Goal: Transaction & Acquisition: Obtain resource

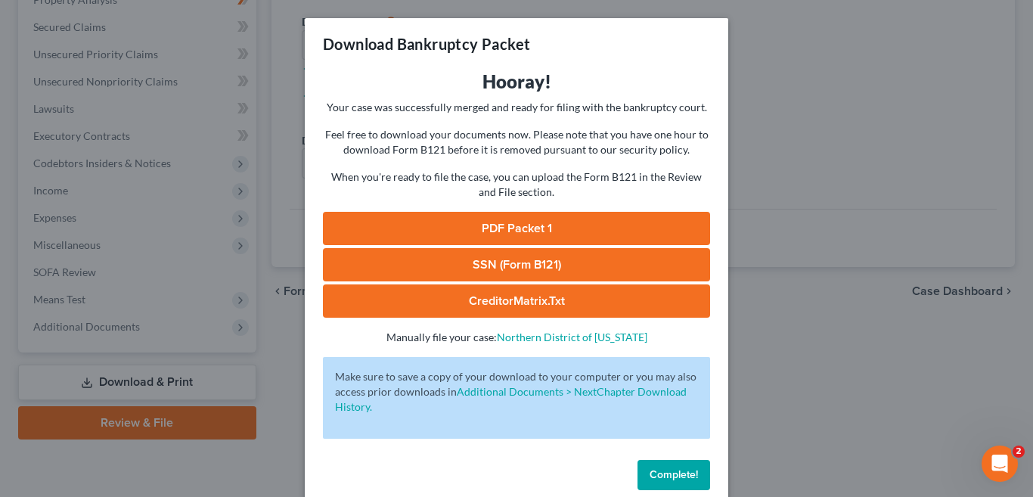
click at [859, 182] on div "Download Bankruptcy Packet Hooray! Your case was successfully merged and ready …" at bounding box center [516, 248] width 1033 height 497
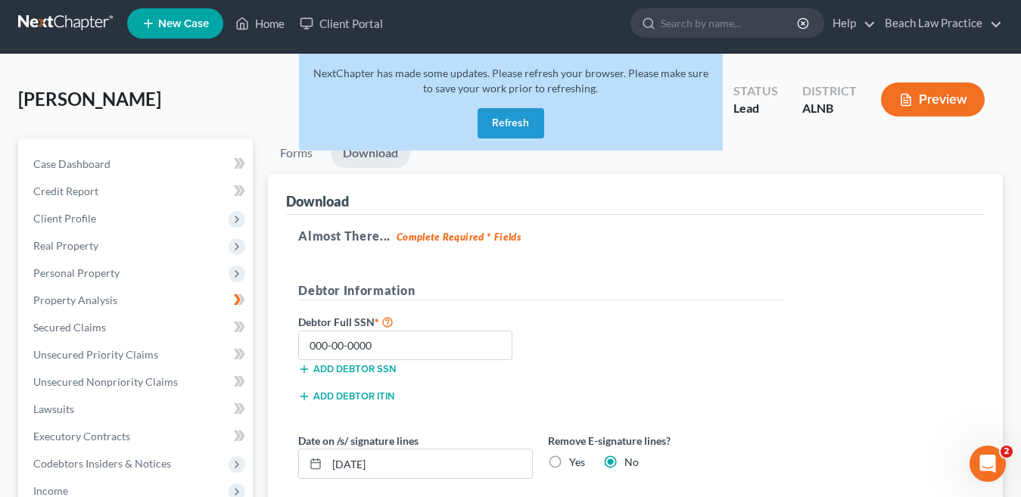
scroll to position [11, 0]
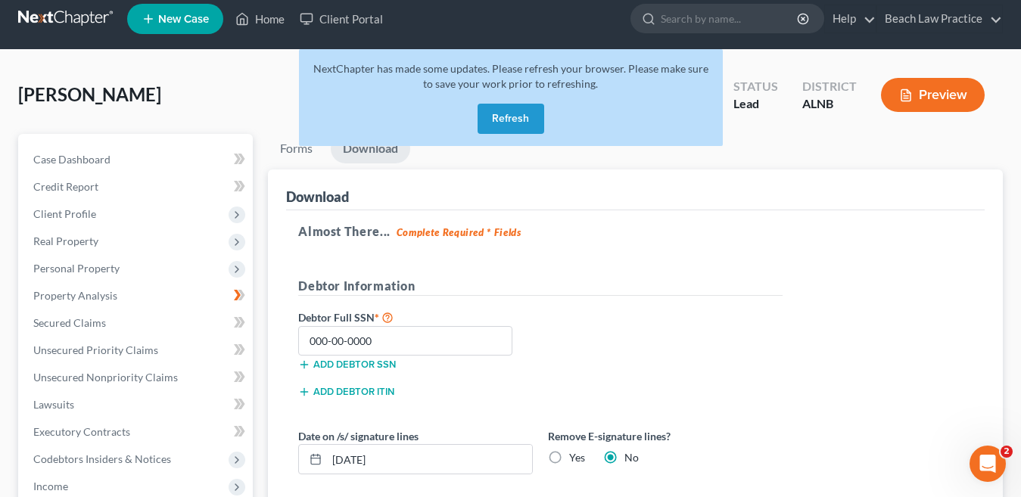
click at [513, 126] on button "Refresh" at bounding box center [510, 119] width 67 height 30
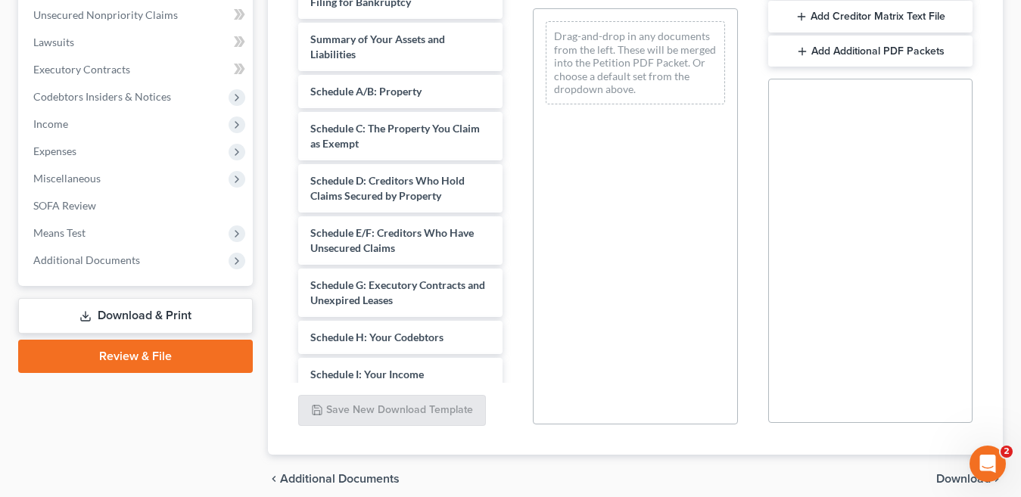
scroll to position [372, 0]
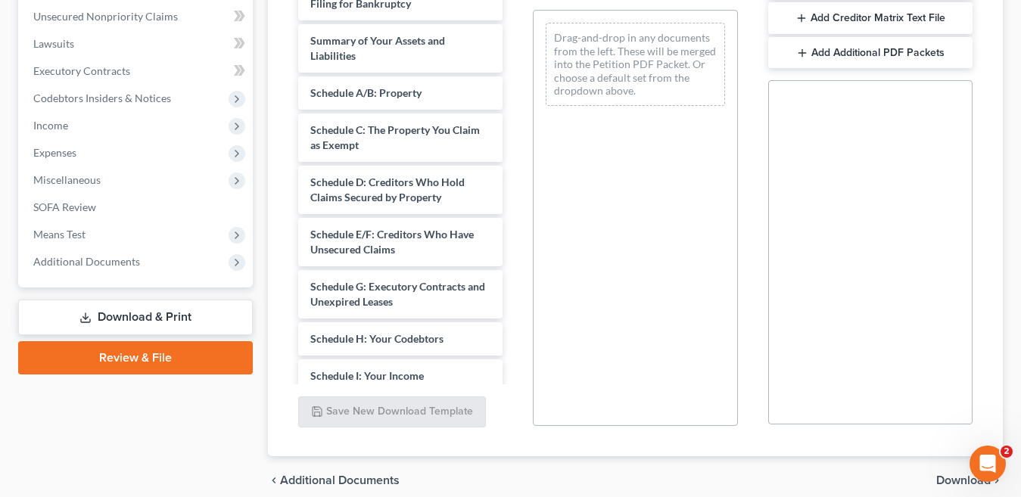
click at [555, 291] on div "Drag-and-drop in any documents from the left. These will be merged into the Pet…" at bounding box center [635, 218] width 204 height 416
click at [177, 314] on link "Download & Print" at bounding box center [135, 318] width 235 height 36
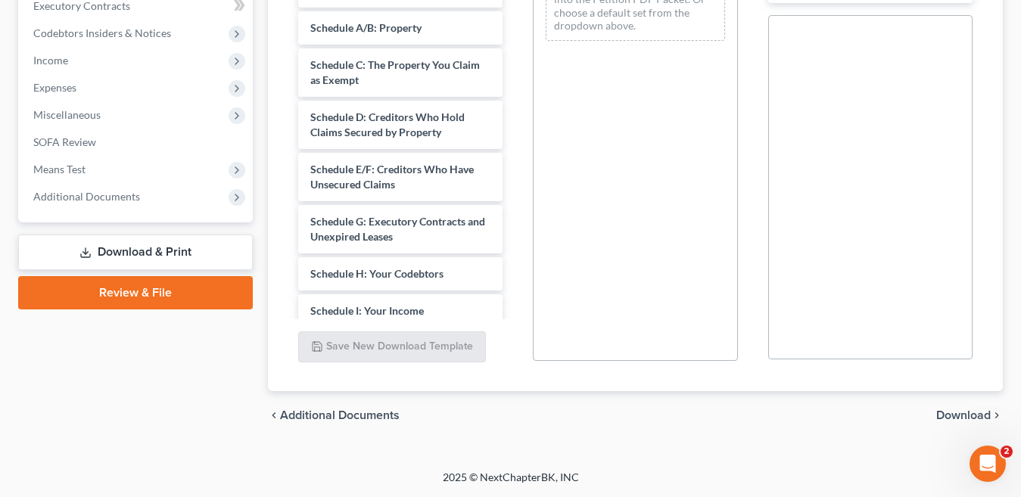
click at [119, 258] on link "Download & Print" at bounding box center [135, 253] width 235 height 36
click at [148, 248] on link "Download & Print" at bounding box center [135, 253] width 235 height 36
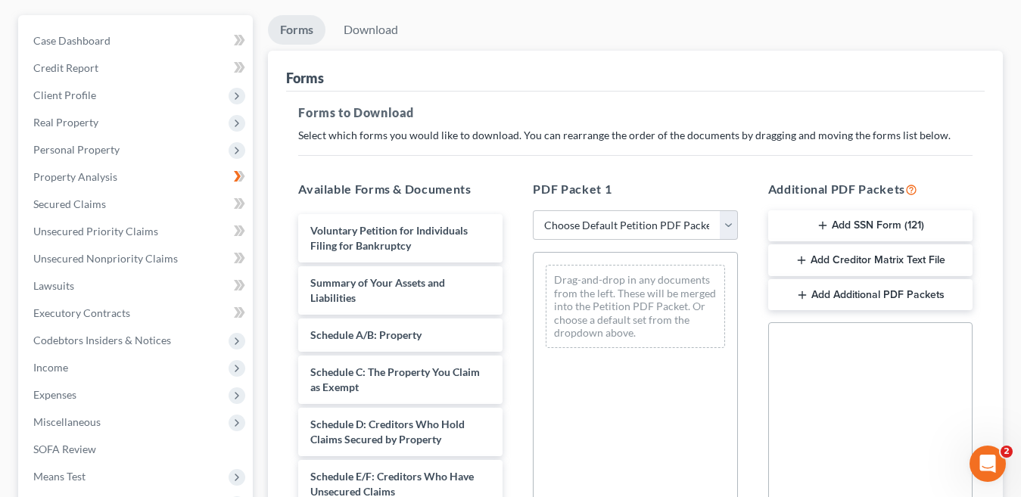
scroll to position [0, 0]
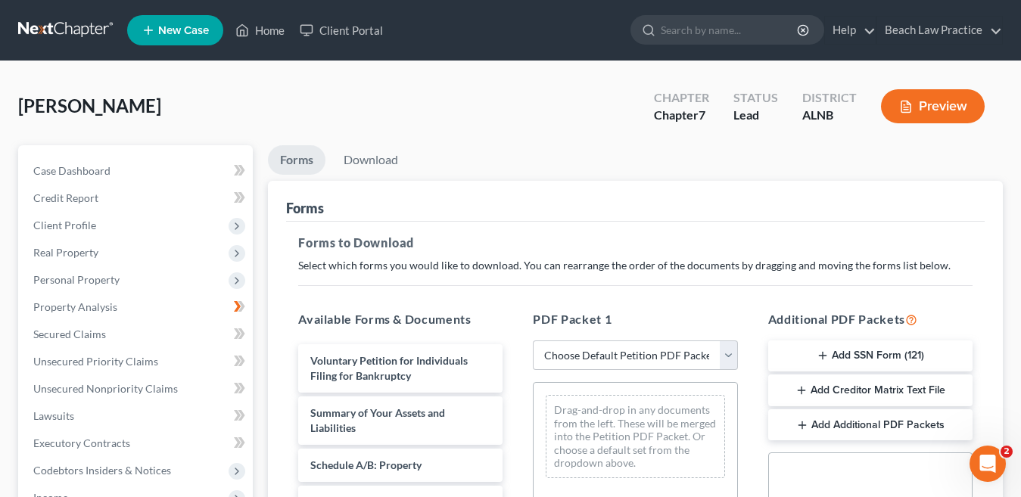
click at [557, 187] on div "Forms" at bounding box center [635, 201] width 698 height 41
click at [378, 161] on link "Download" at bounding box center [370, 160] width 79 height 30
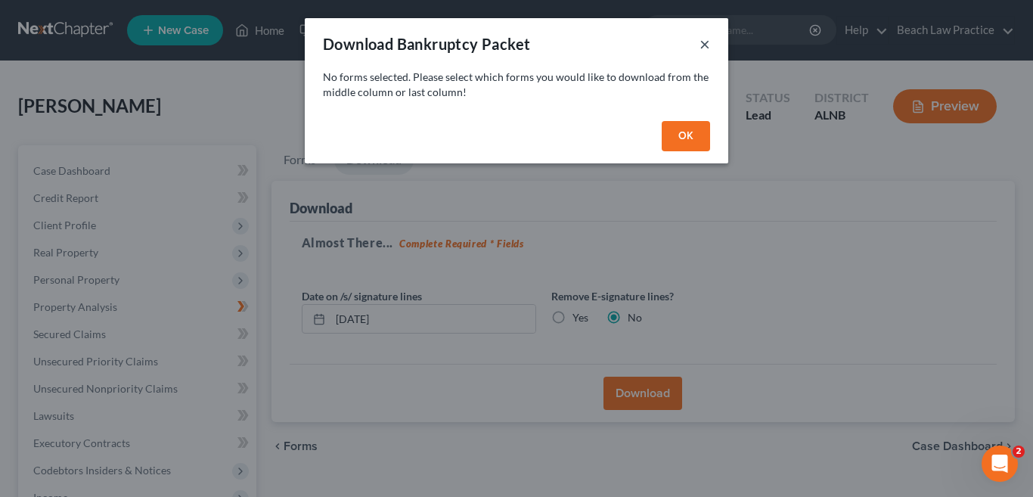
click at [708, 40] on button "×" at bounding box center [705, 44] width 11 height 18
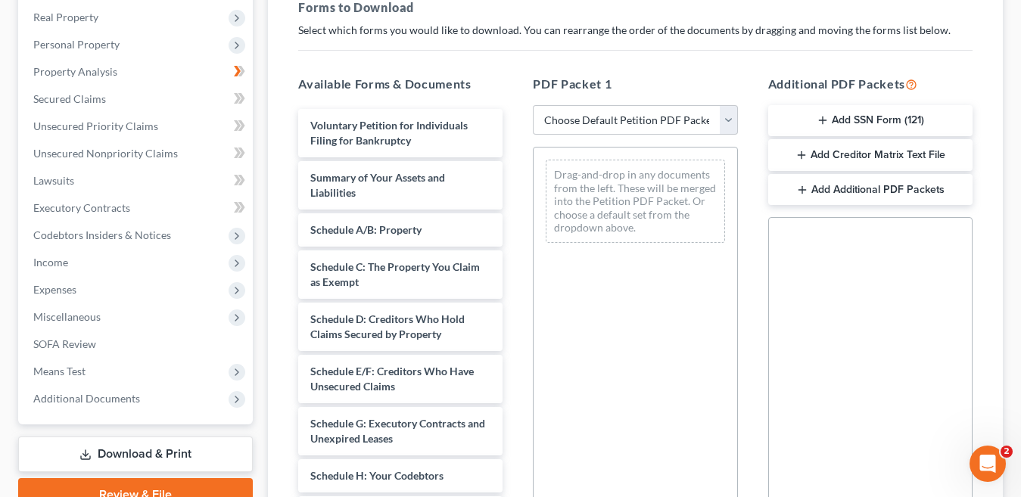
scroll to position [237, 0]
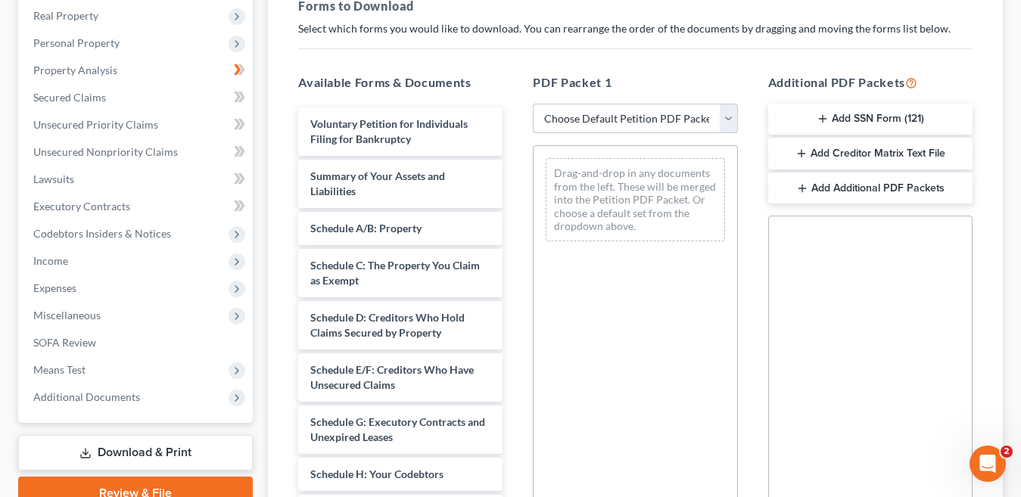
click at [732, 113] on select "Choose Default Petition PDF Packet Complete Bankruptcy Petition (all forms and …" at bounding box center [635, 119] width 204 height 30
select select "3"
click at [533, 104] on select "Choose Default Petition PDF Packet Complete Bankruptcy Petition (all forms and …" at bounding box center [635, 119] width 204 height 30
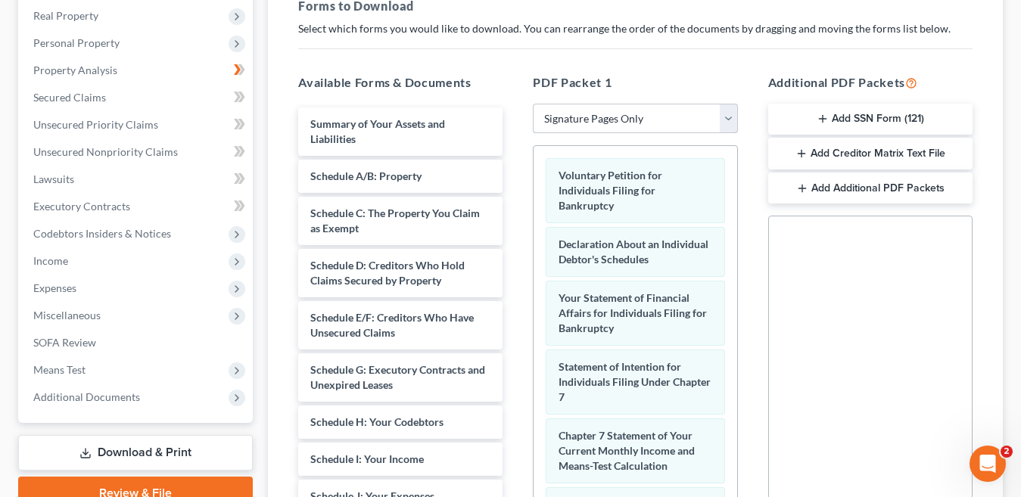
scroll to position [437, 0]
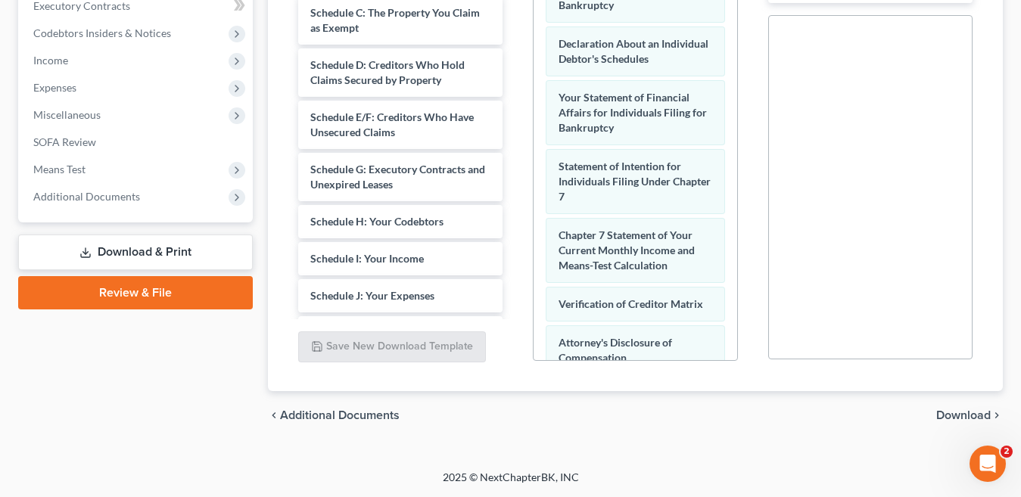
click at [169, 259] on link "Download & Print" at bounding box center [135, 253] width 235 height 36
click at [963, 415] on span "Download" at bounding box center [963, 415] width 54 height 12
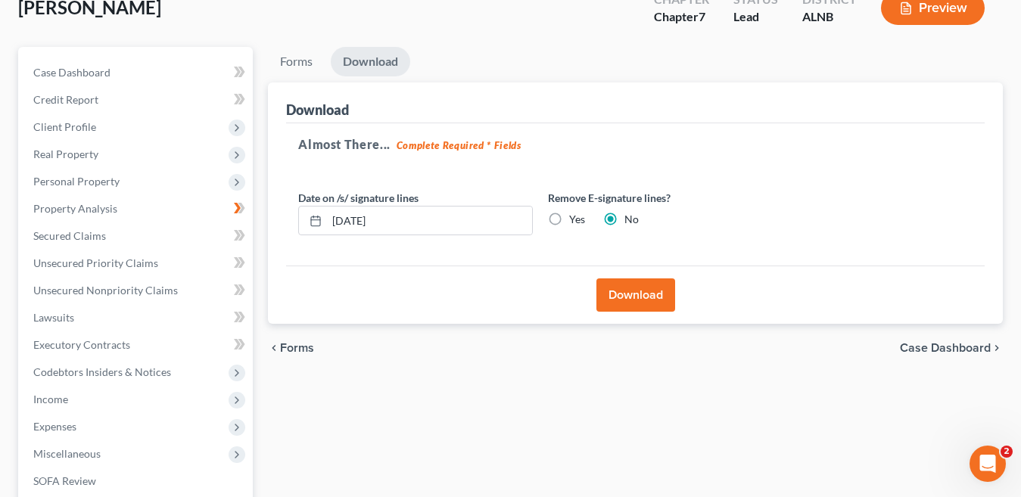
scroll to position [99, 0]
click at [649, 290] on button "Download" at bounding box center [635, 294] width 79 height 33
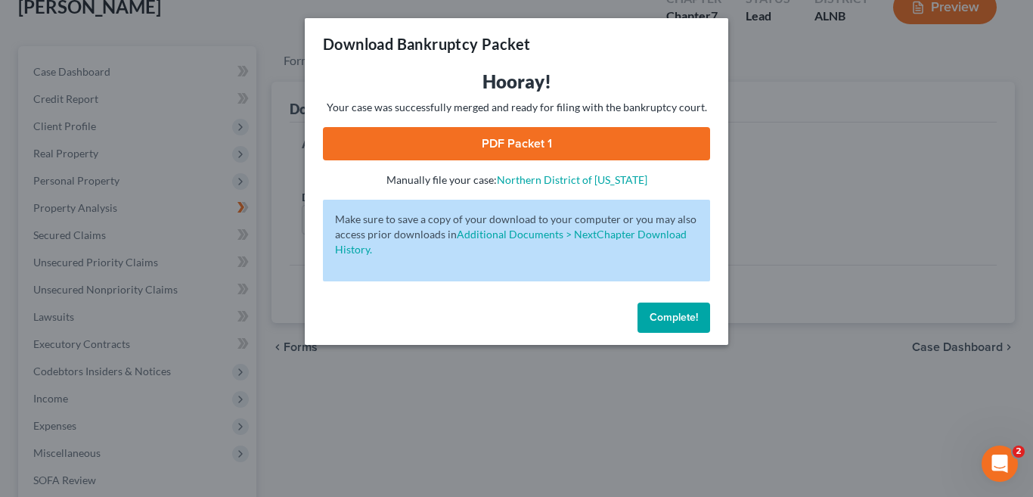
click at [545, 136] on link "PDF Packet 1" at bounding box center [516, 143] width 387 height 33
click at [691, 325] on button "Complete!" at bounding box center [674, 318] width 73 height 30
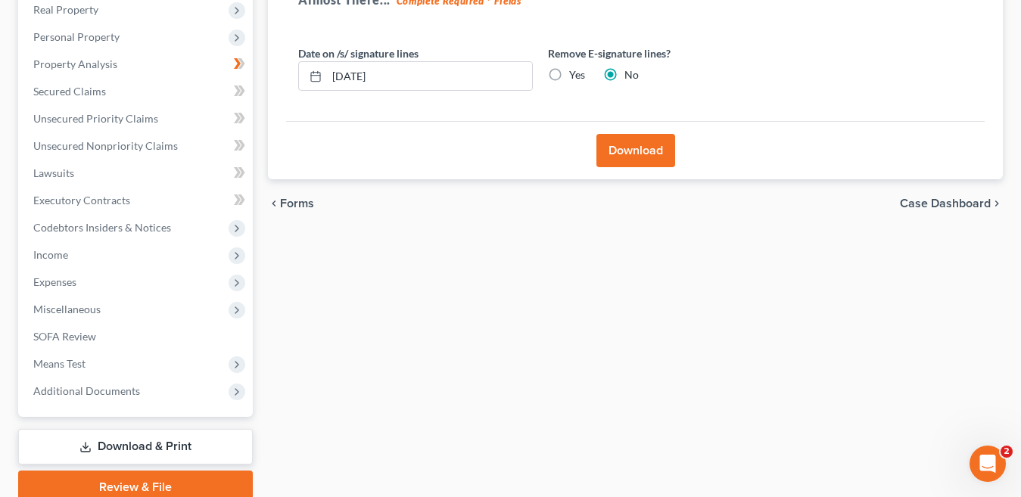
scroll to position [256, 0]
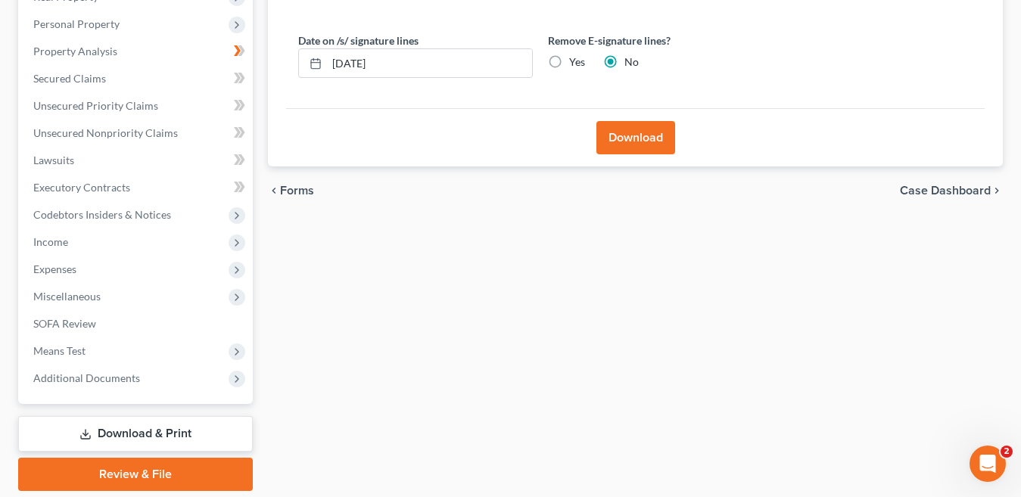
click at [150, 437] on link "Download & Print" at bounding box center [135, 434] width 235 height 36
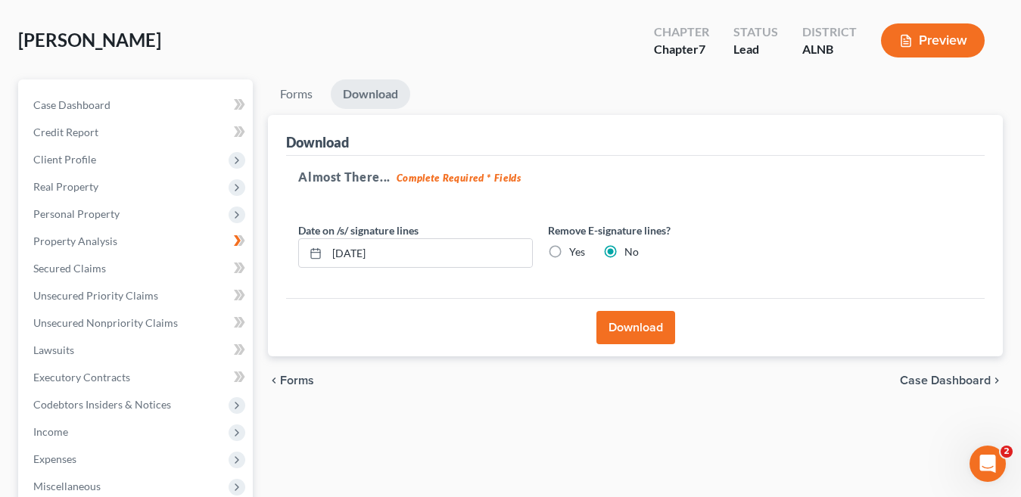
scroll to position [0, 0]
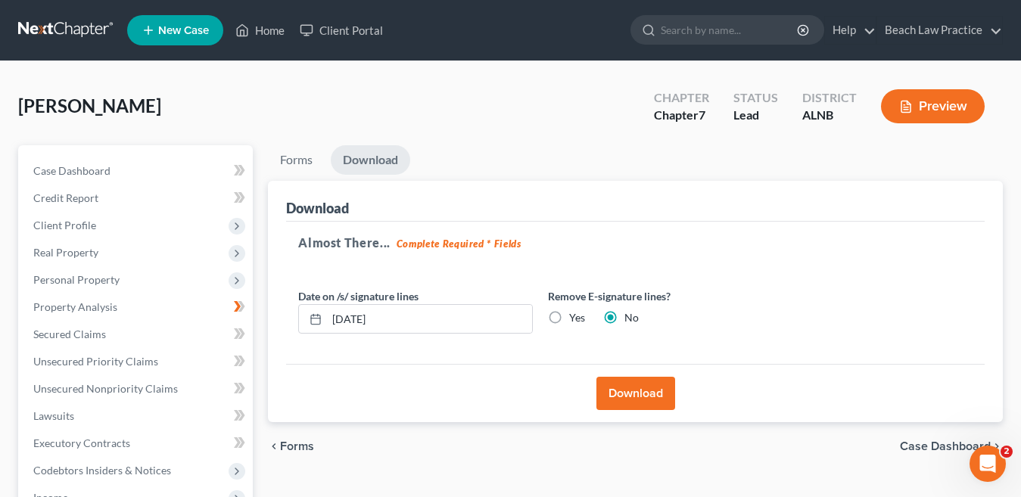
click at [609, 235] on h5 "Almost There... Complete Required * Fields" at bounding box center [635, 243] width 674 height 18
click at [297, 158] on link "Forms" at bounding box center [296, 160] width 57 height 30
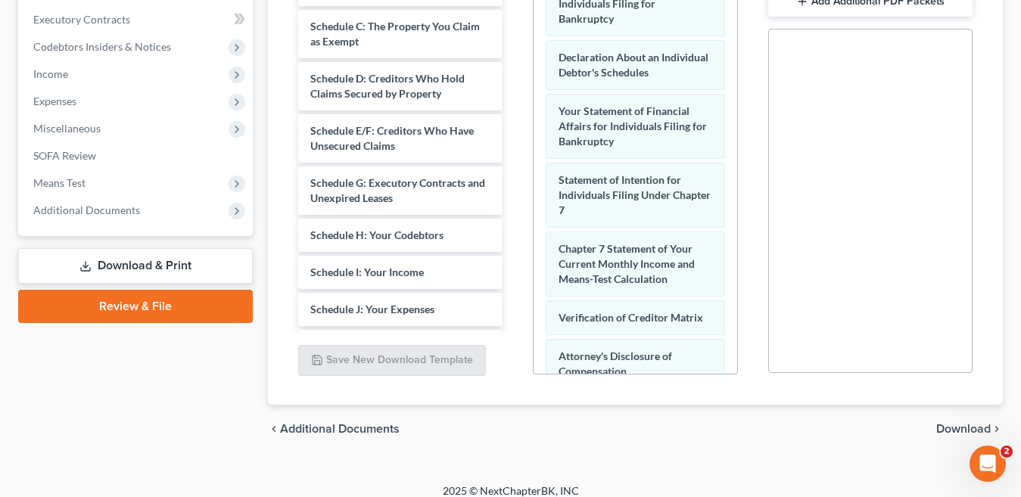
scroll to position [437, 0]
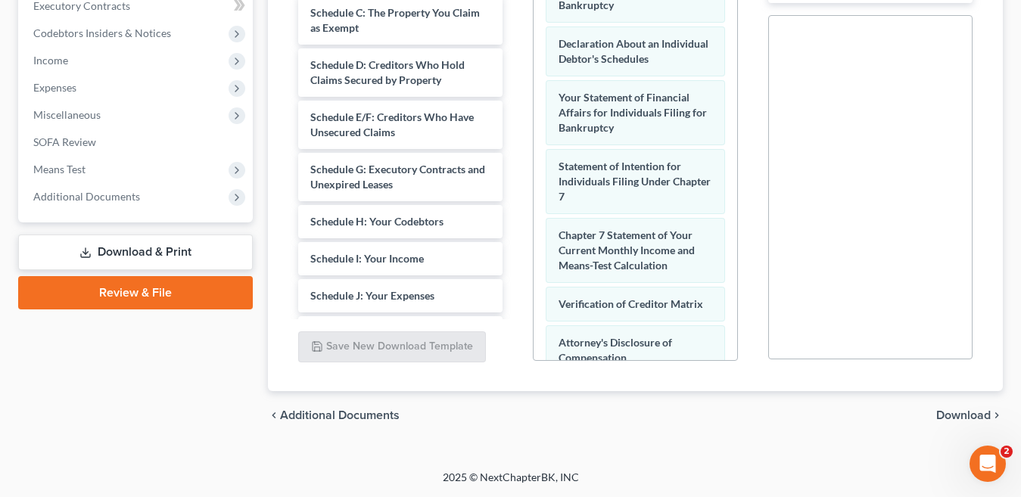
click at [664, 380] on div "Forms to Download Select which forms you would like to download. You can rearra…" at bounding box center [635, 87] width 698 height 607
click at [163, 245] on link "Download & Print" at bounding box center [135, 253] width 235 height 36
click at [968, 414] on span "Download" at bounding box center [963, 415] width 54 height 12
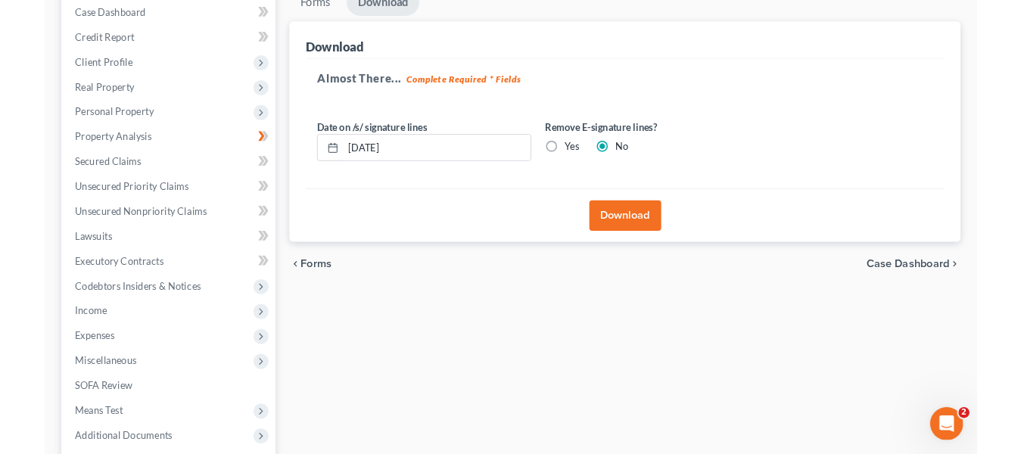
scroll to position [137, 0]
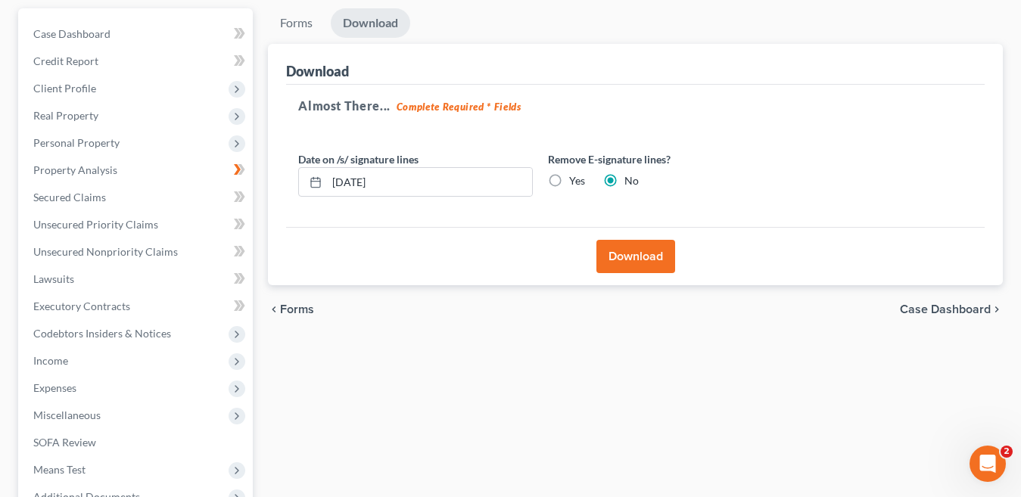
click at [569, 178] on label "Yes" at bounding box center [577, 180] width 16 height 15
click at [575, 178] on input "Yes" at bounding box center [580, 178] width 10 height 10
radio input "true"
radio input "false"
click at [642, 253] on button "Download" at bounding box center [635, 256] width 79 height 33
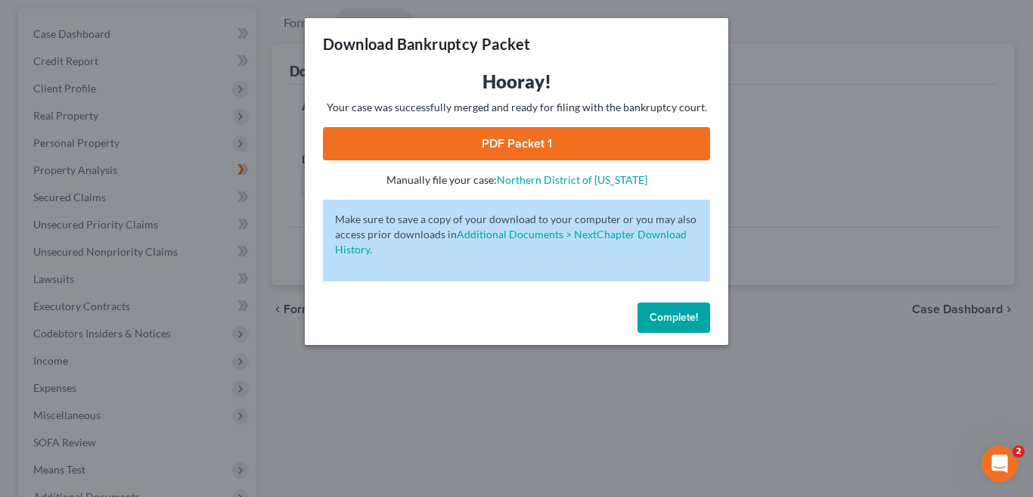
click at [533, 142] on link "PDF Packet 1" at bounding box center [516, 143] width 387 height 33
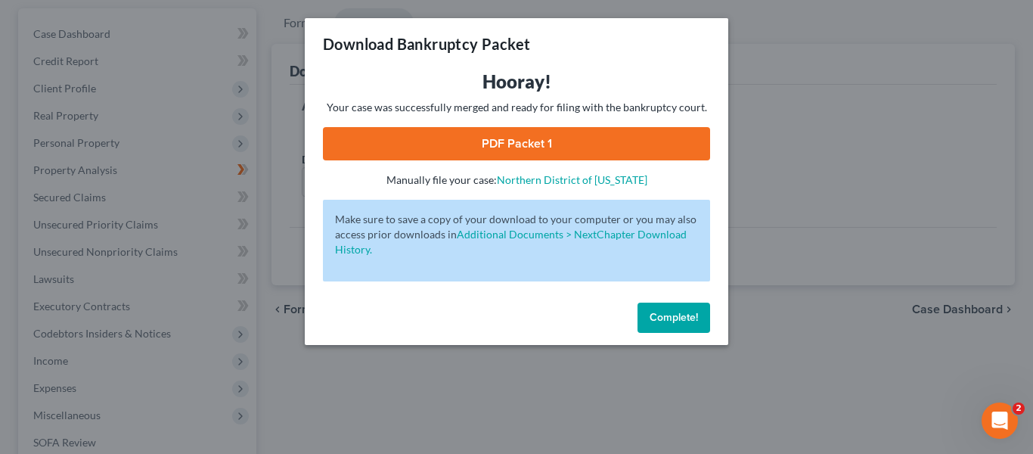
click at [679, 315] on span "Complete!" at bounding box center [674, 317] width 48 height 13
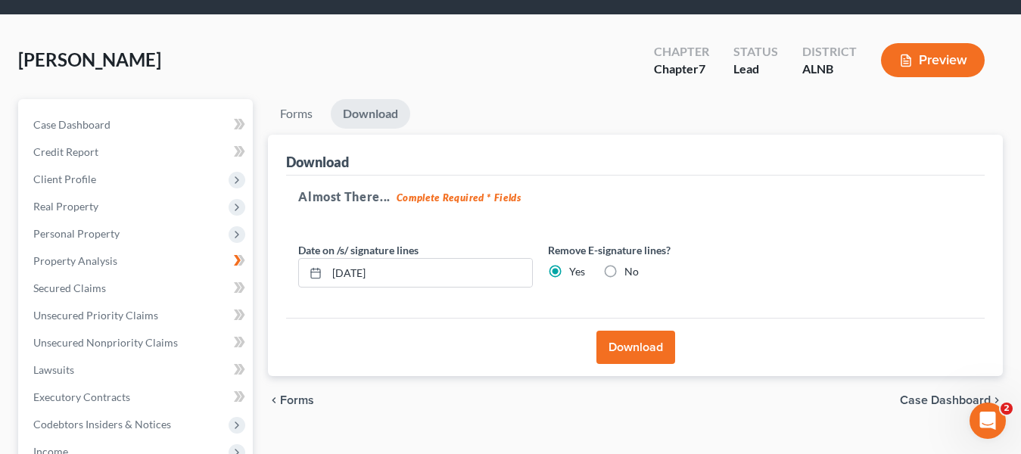
scroll to position [48, 0]
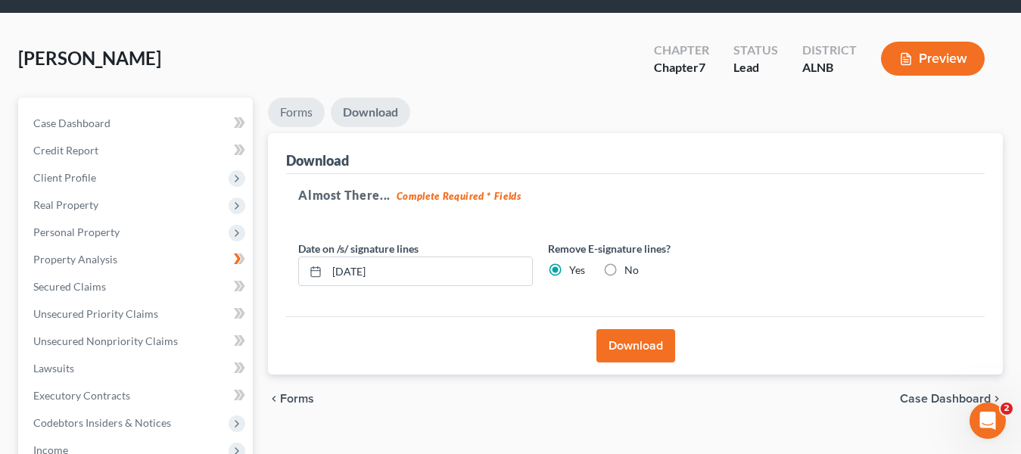
click at [300, 113] on link "Forms" at bounding box center [296, 113] width 57 height 30
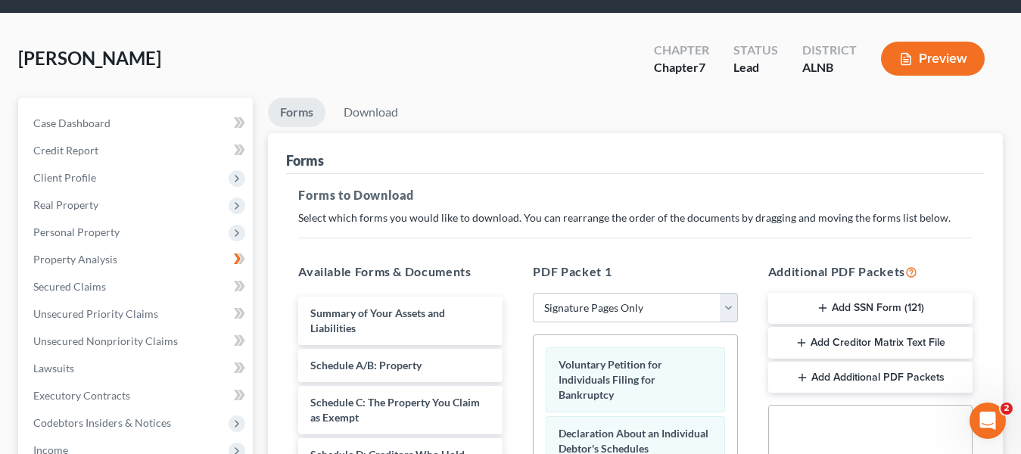
click at [915, 311] on button "Add SSN Form (121)" at bounding box center [870, 309] width 204 height 32
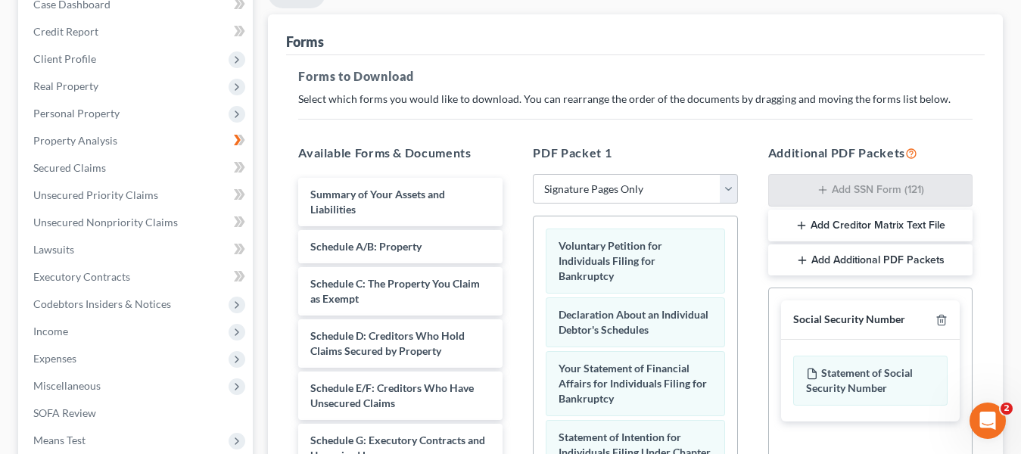
scroll to position [165, 0]
click at [722, 187] on select "Choose Default Petition PDF Packet Complete Bankruptcy Petition (all forms and …" at bounding box center [635, 191] width 204 height 30
select select
click at [533, 176] on select "Choose Default Petition PDF Packet Complete Bankruptcy Petition (all forms and …" at bounding box center [635, 191] width 204 height 30
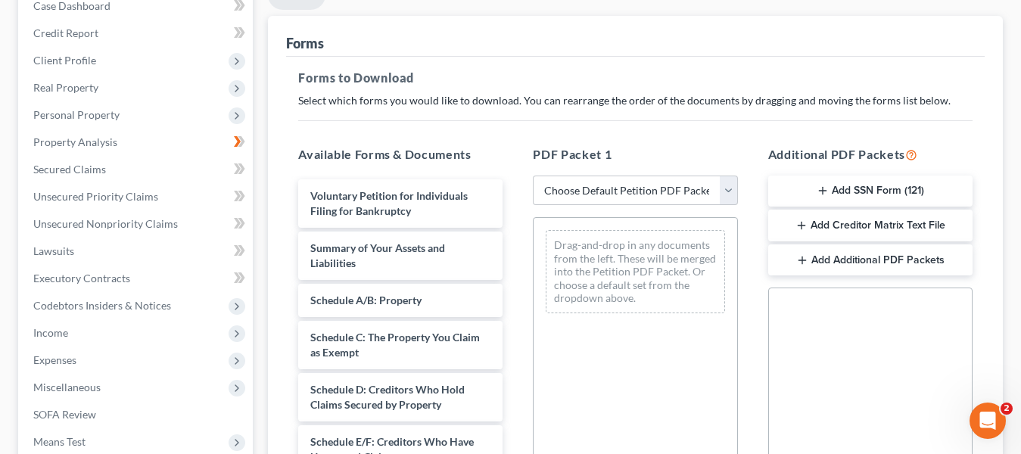
drag, startPoint x: 897, startPoint y: 194, endPoint x: 846, endPoint y: 172, distance: 55.9
click at [732, 209] on div "Available Forms & Documents Voluntary Petition for Individuals Filing for Bankr…" at bounding box center [635, 389] width 704 height 513
click at [857, 183] on button "Add SSN Form (121)" at bounding box center [870, 192] width 204 height 32
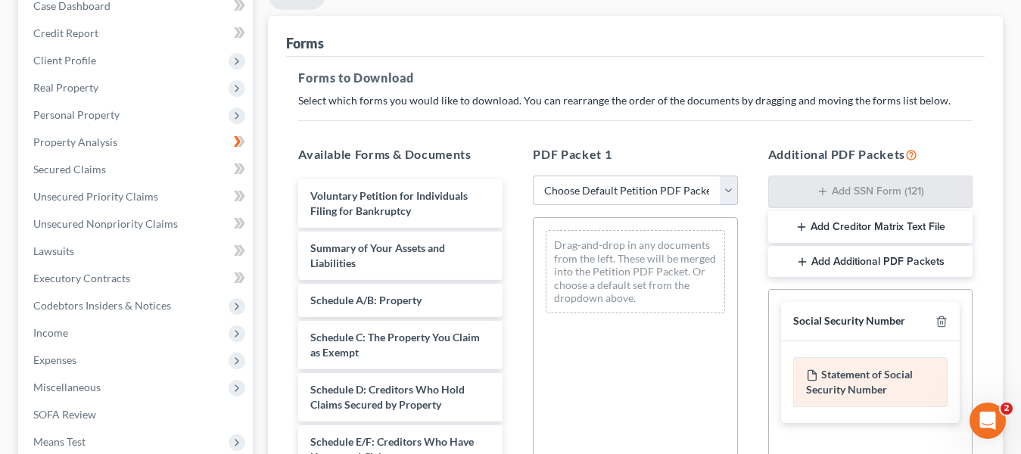
click at [913, 390] on div "Statement of Social Security Number" at bounding box center [870, 382] width 154 height 50
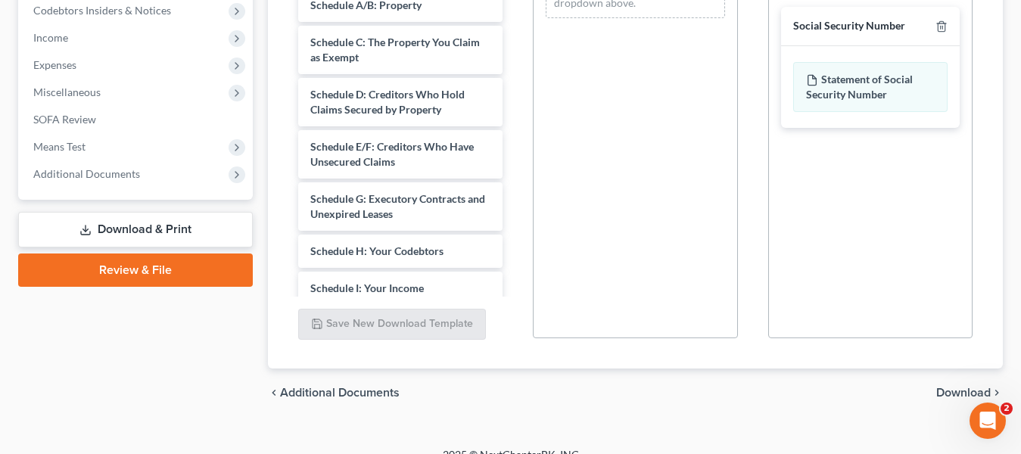
scroll to position [458, 0]
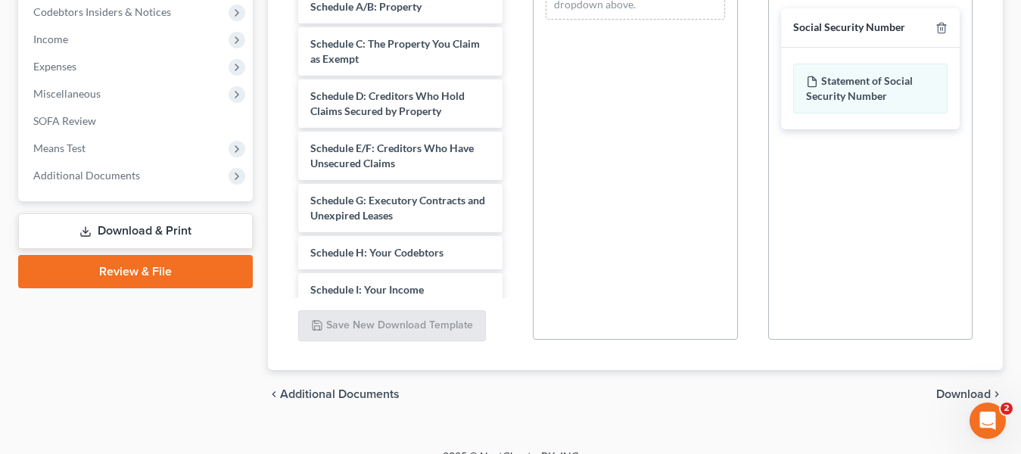
click at [946, 396] on span "Download" at bounding box center [963, 394] width 54 height 12
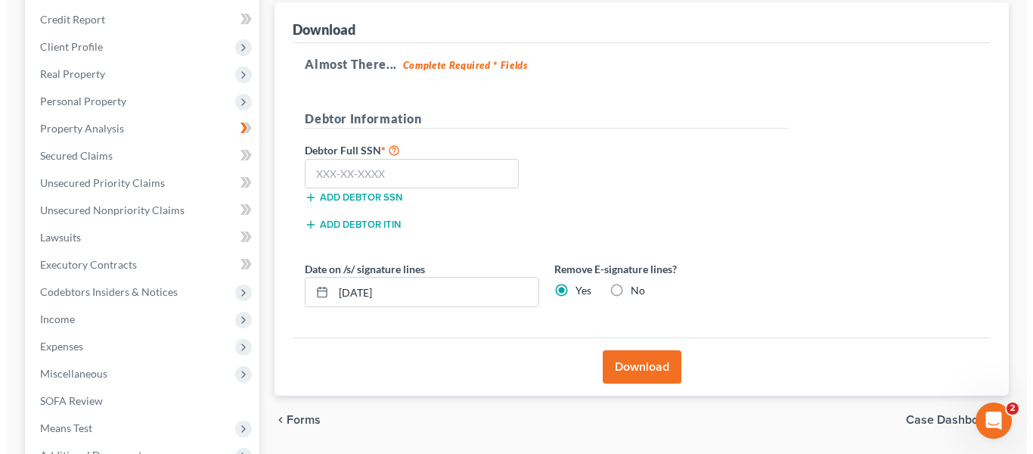
scroll to position [166, 0]
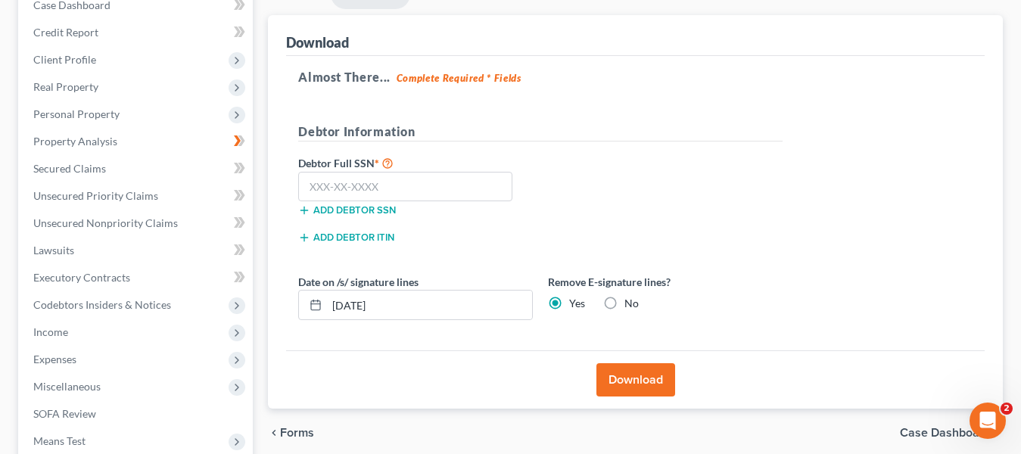
click at [454, 210] on div "Add debtor SSN" at bounding box center [415, 208] width 250 height 15
click at [380, 183] on input "text" at bounding box center [405, 187] width 214 height 30
type input "421-43-0636"
click at [638, 375] on button "Download" at bounding box center [635, 379] width 79 height 33
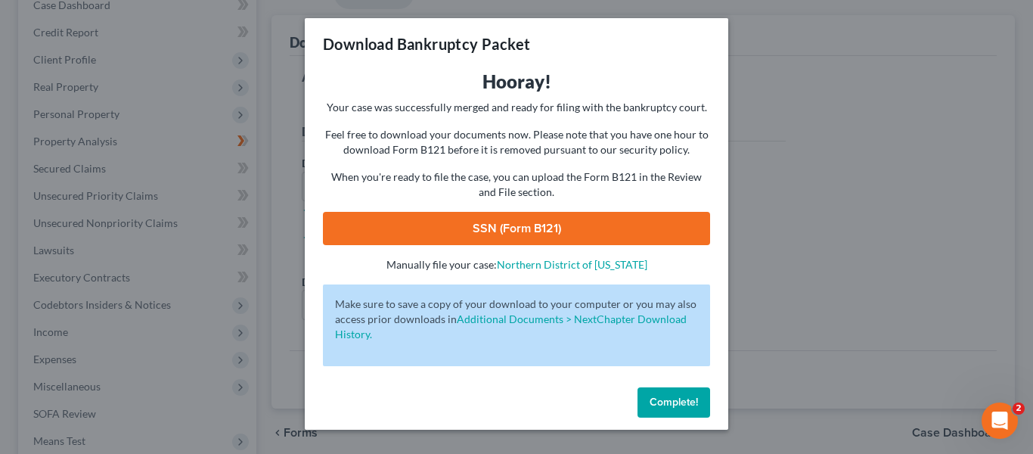
click at [552, 234] on link "SSN (Form B121)" at bounding box center [516, 228] width 387 height 33
